Goal: Check status

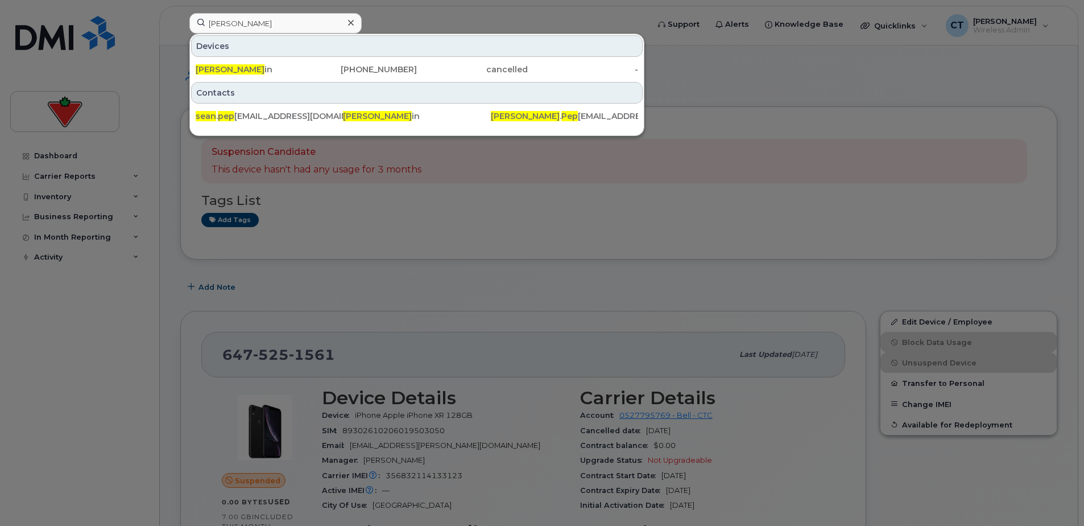
click at [575, 267] on div at bounding box center [542, 263] width 1084 height 526
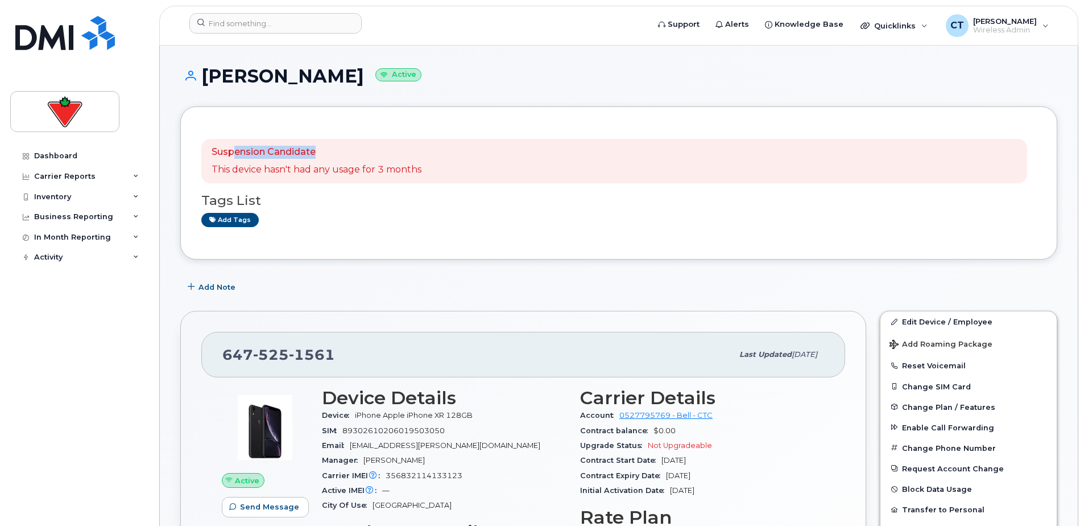
drag, startPoint x: 236, startPoint y: 147, endPoint x: 407, endPoint y: 166, distance: 172.2
click at [407, 166] on div "Suspension Candidate This device hasn't had any usage for 3 months" at bounding box center [317, 161] width 210 height 31
drag, startPoint x: 408, startPoint y: 166, endPoint x: 421, endPoint y: 236, distance: 71.1
click at [421, 236] on div "Suspension Candidate This device hasn't had any usage for 3 months Tags List Ad…" at bounding box center [618, 182] width 835 height 111
